Goal: Obtain resource: Obtain resource

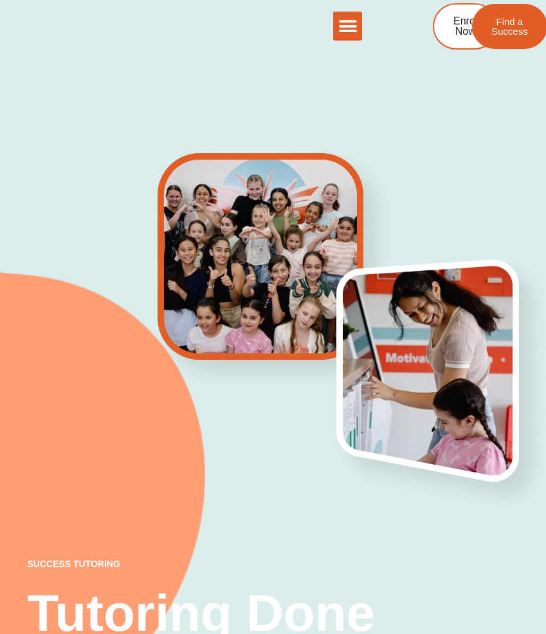
click at [352, 5] on div "The Difference Personalised Program Inspirational Tutors Motivational Learning …" at bounding box center [272, 29] width 491 height 59
click at [351, 24] on icon "Menu Toggle" at bounding box center [347, 26] width 19 height 19
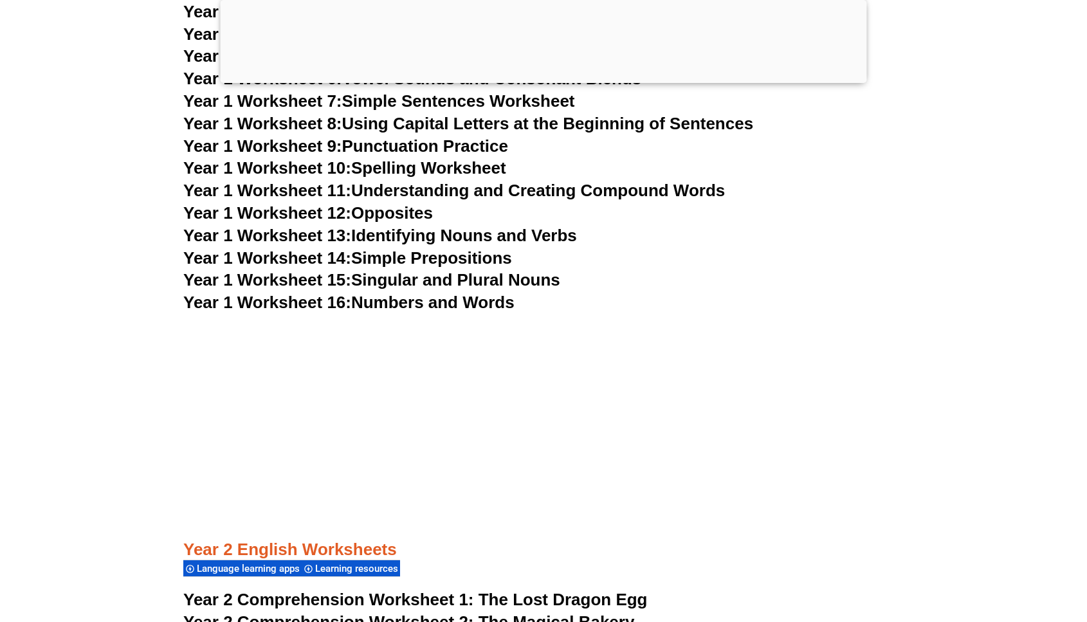
scroll to position [2596, 0]
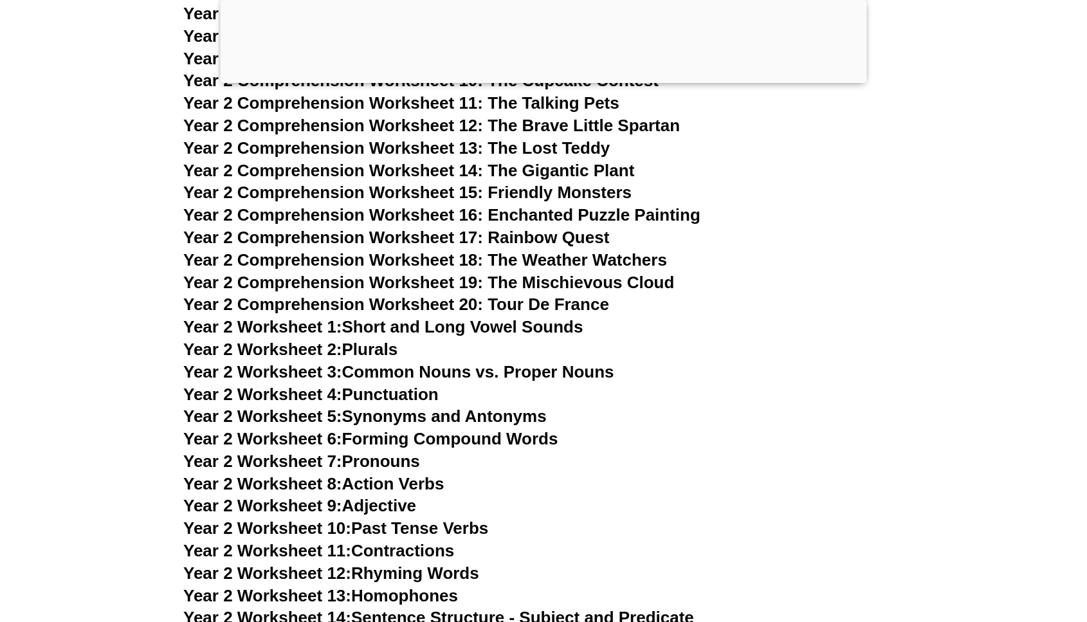
drag, startPoint x: 1074, startPoint y: 134, endPoint x: 1013, endPoint y: 621, distance: 490.8
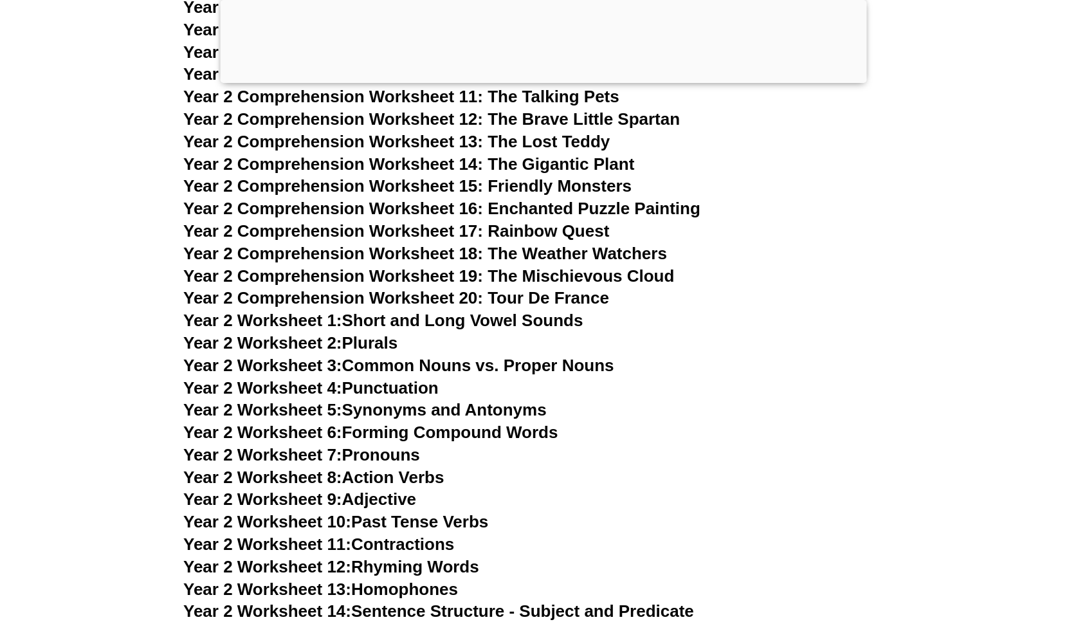
click at [657, 432] on h3 "Year 2 Worksheet 6: Forming Compound Words" at bounding box center [543, 433] width 720 height 22
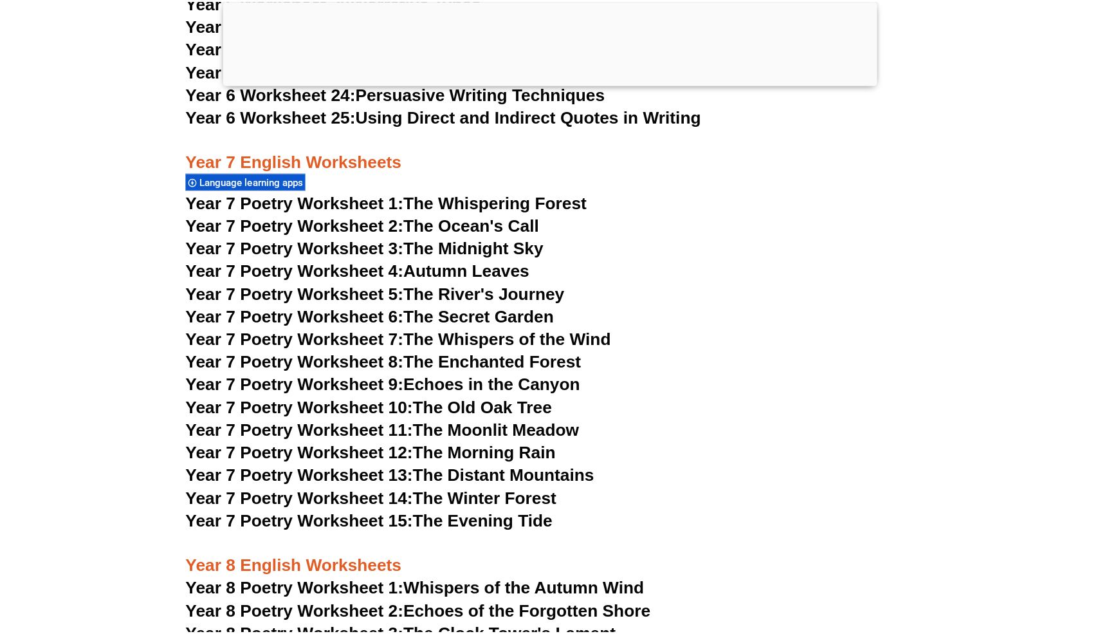
scroll to position [7852, 0]
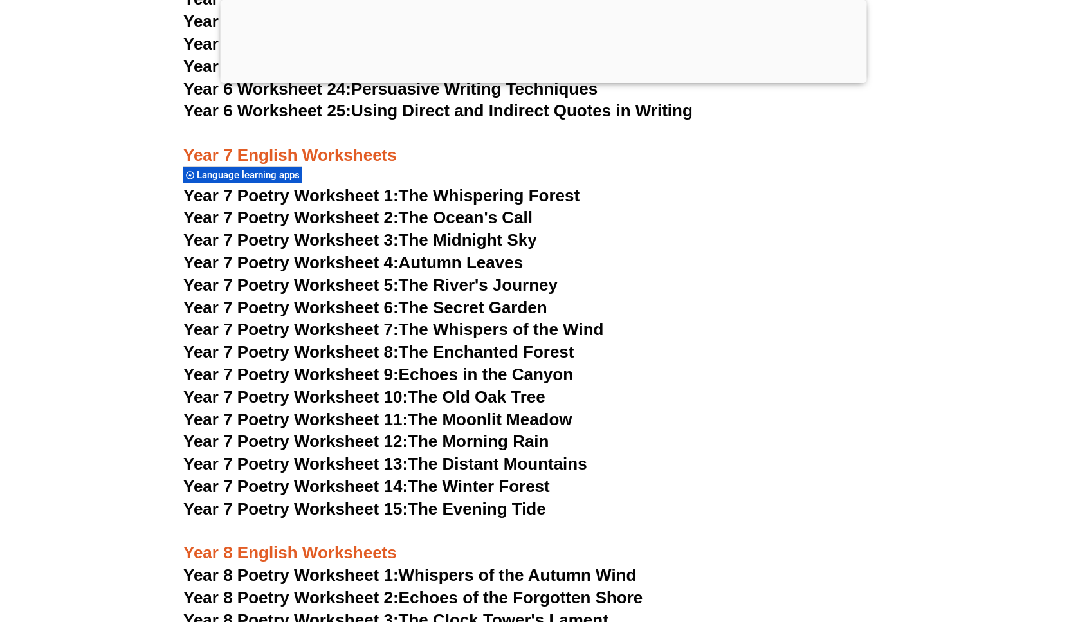
click at [361, 186] on span "Year 7 Poetry Worksheet 1:" at bounding box center [290, 195] width 215 height 19
